Goal: Check status: Check status

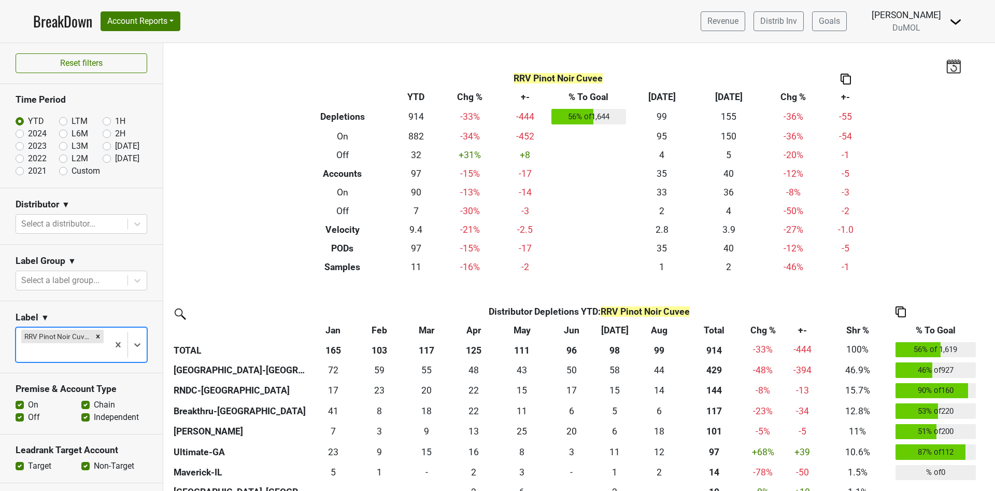
scroll to position [155, 0]
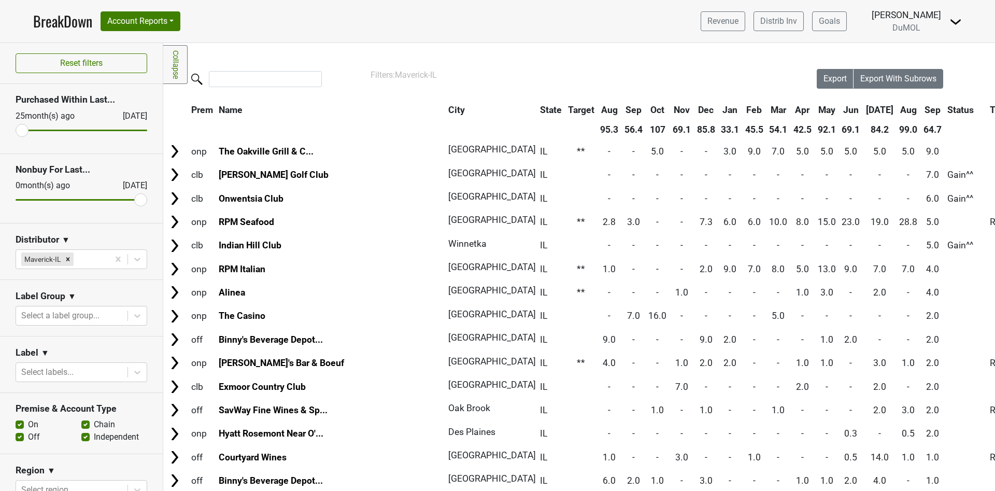
scroll to position [389, 0]
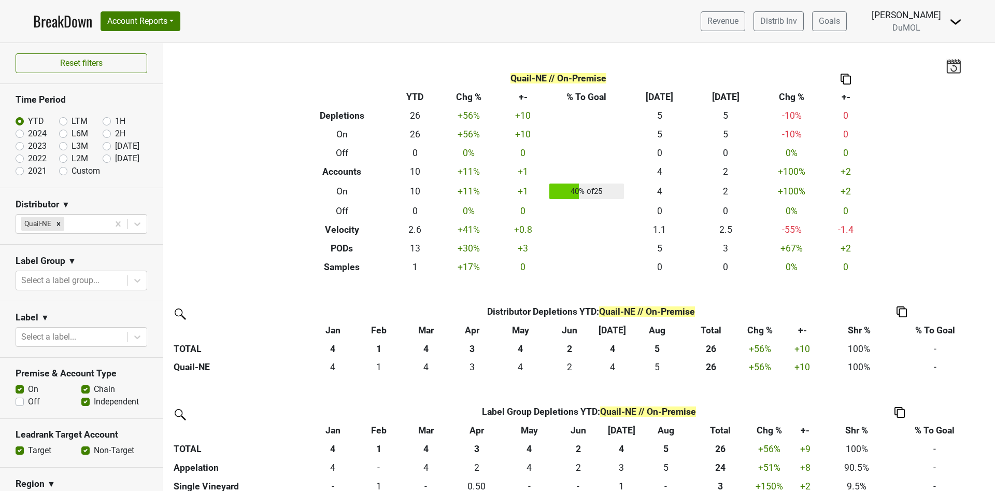
scroll to position [78, 0]
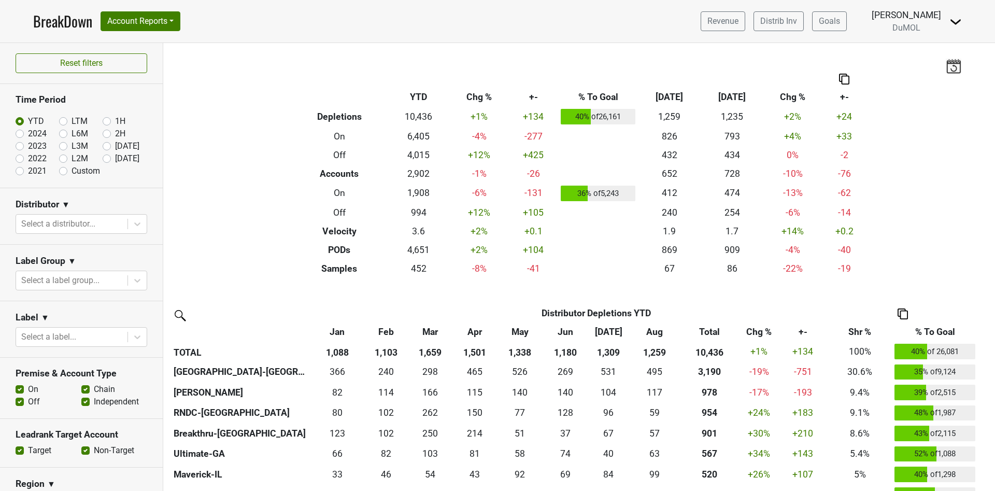
click at [115, 159] on label "[DATE]" at bounding box center [127, 158] width 24 height 12
click at [103, 159] on input "[DATE]" at bounding box center [123, 157] width 41 height 10
radio input "true"
